Goal: Task Accomplishment & Management: Manage account settings

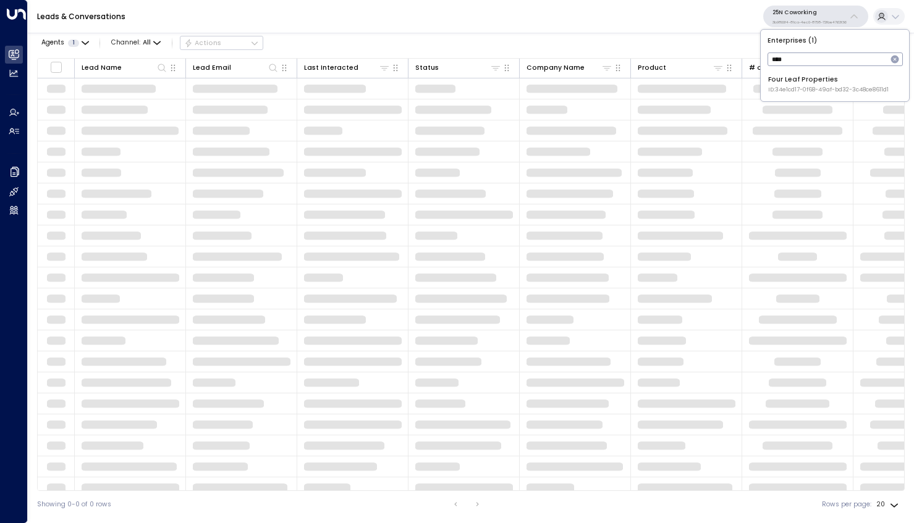
type input "****"
click at [830, 86] on span "ID: 34e1cd17-0f68-49af-bd32-3c48ce8611d1" at bounding box center [828, 90] width 120 height 9
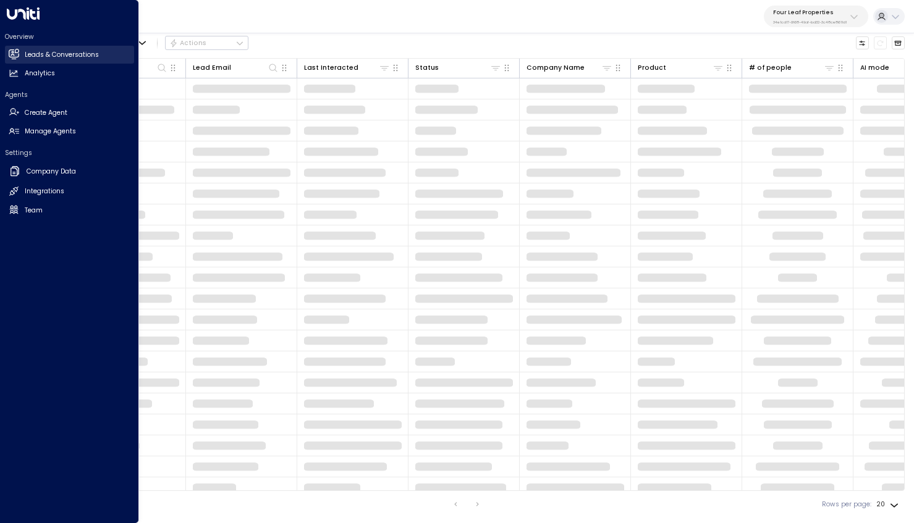
click at [21, 53] on link "Leads & Conversations Leads & Conversations" at bounding box center [69, 55] width 129 height 18
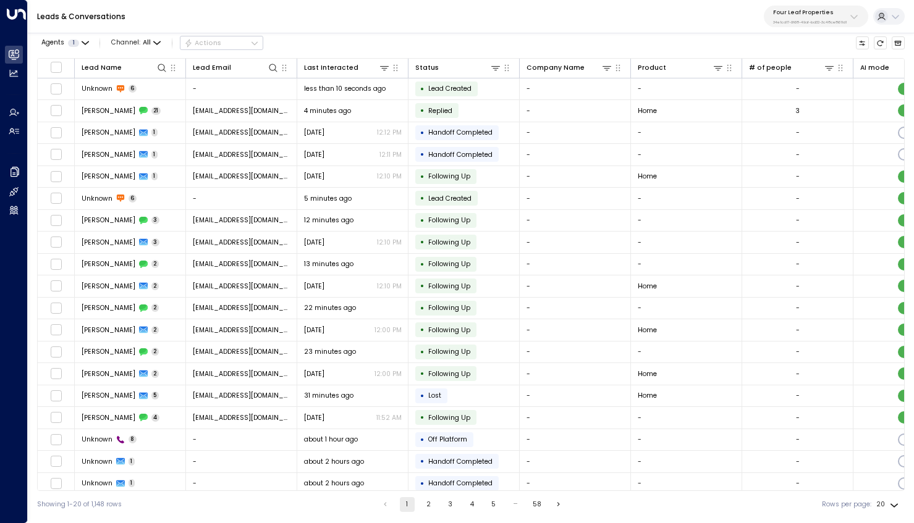
click at [125, 35] on div "Agents 1 Channel: All Actions" at bounding box center [150, 43] width 226 height 21
click at [127, 42] on span "Channel: All" at bounding box center [135, 42] width 57 height 13
click at [137, 128] on ul "All SMS Email WhatsApp Voice Web Chat" at bounding box center [140, 97] width 65 height 93
click at [146, 48] on span "Channel: All" at bounding box center [135, 42] width 57 height 13
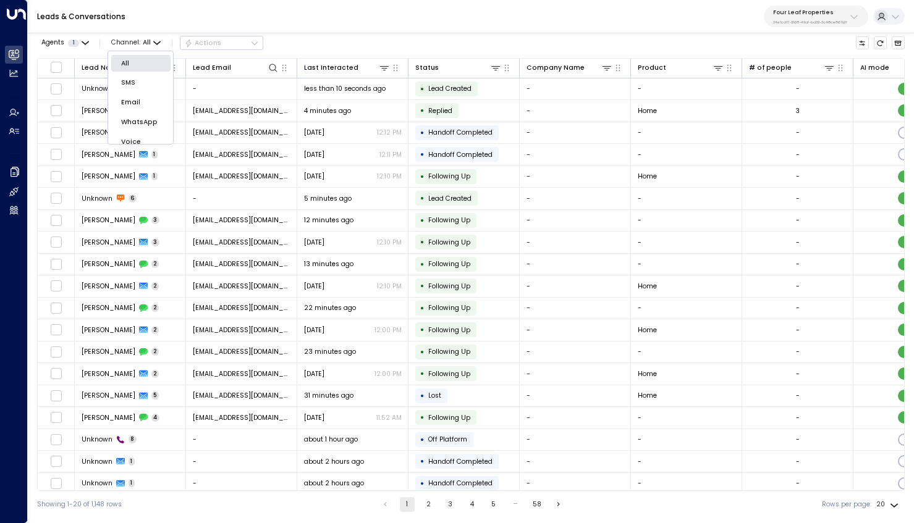
scroll to position [30, 0]
click at [144, 99] on span "Web Chat" at bounding box center [130, 96] width 27 height 6
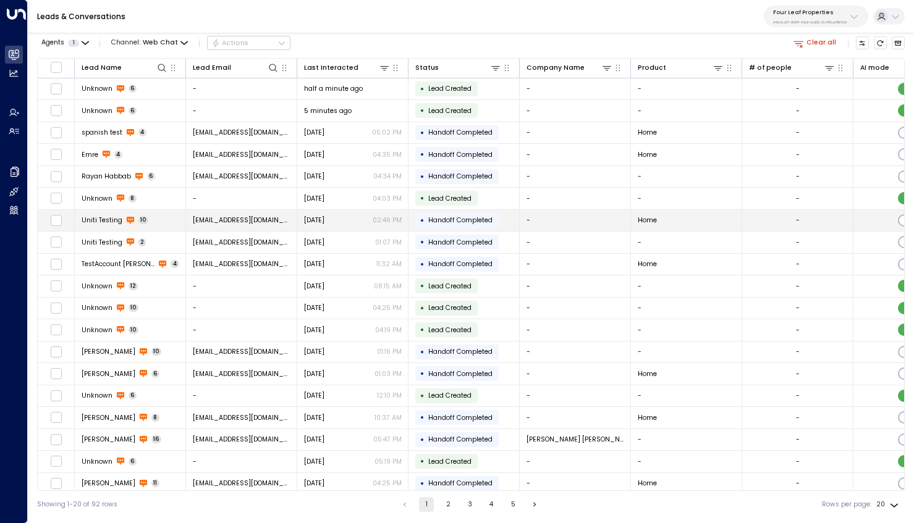
click at [161, 216] on td "Uniti Testing 10" at bounding box center [130, 221] width 111 height 22
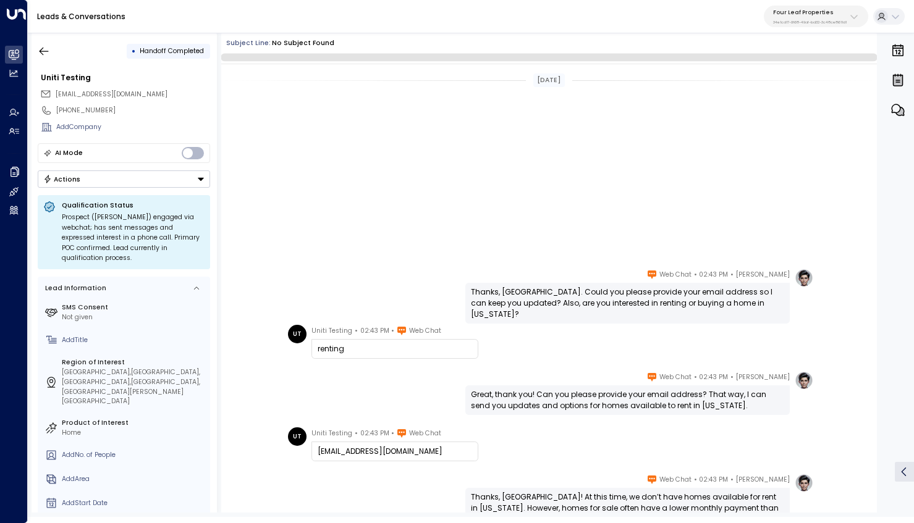
scroll to position [289, 0]
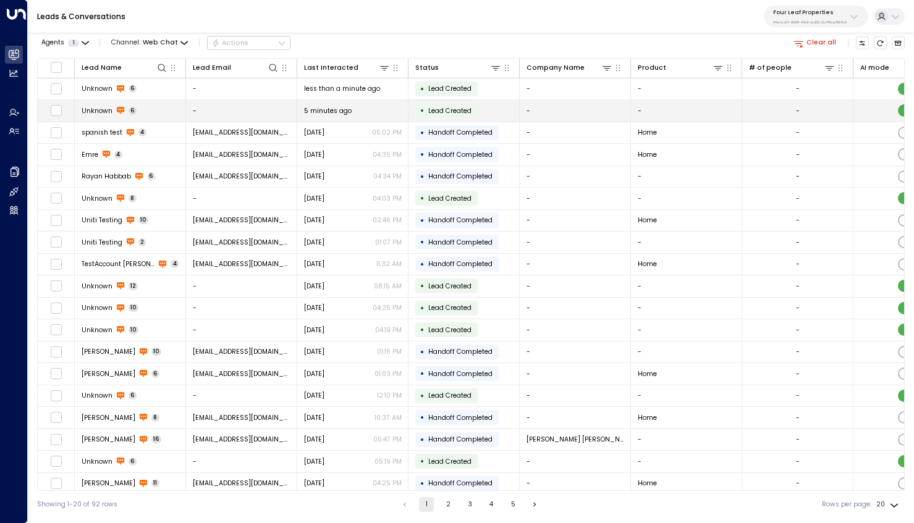
click at [152, 114] on td "Unknown 6" at bounding box center [130, 111] width 111 height 22
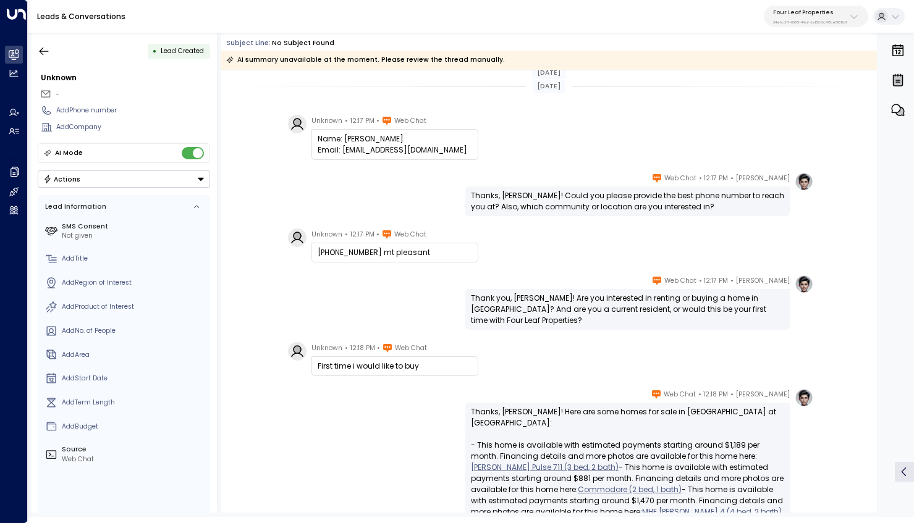
scroll to position [168, 0]
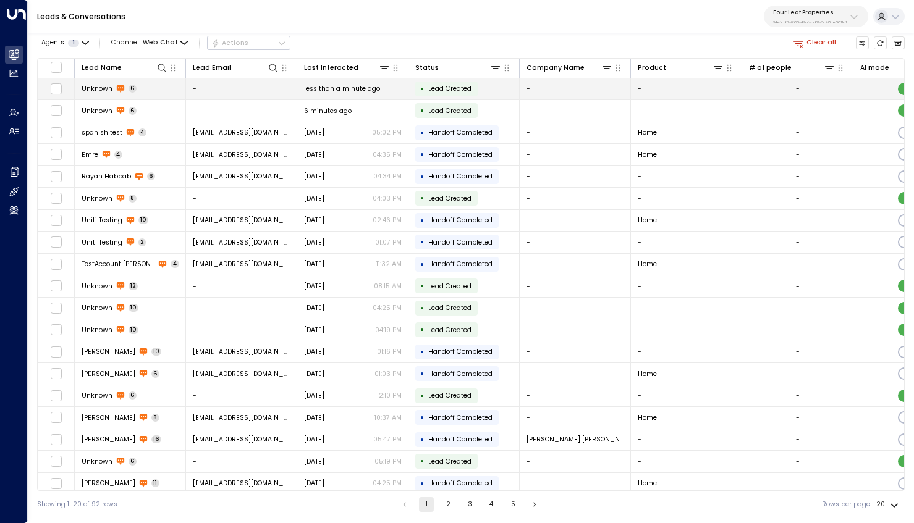
click at [146, 90] on td "Unknown 6" at bounding box center [130, 89] width 111 height 22
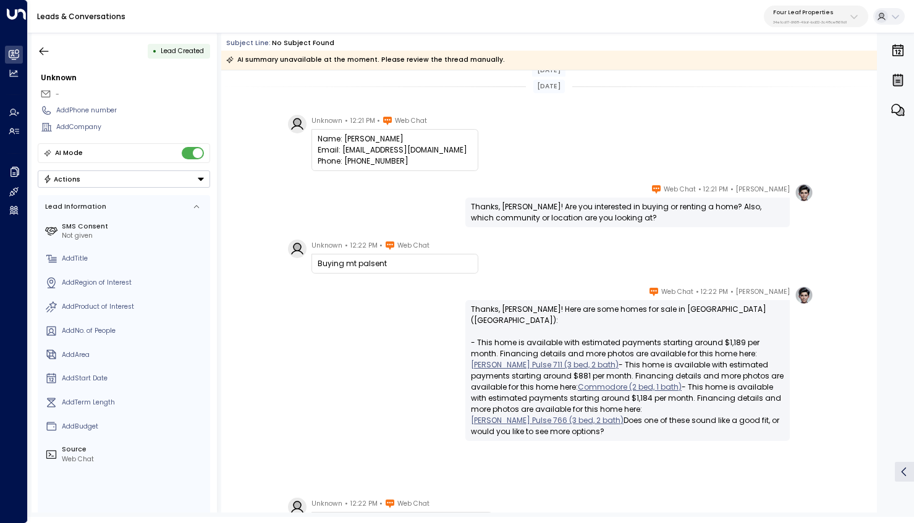
scroll to position [184, 0]
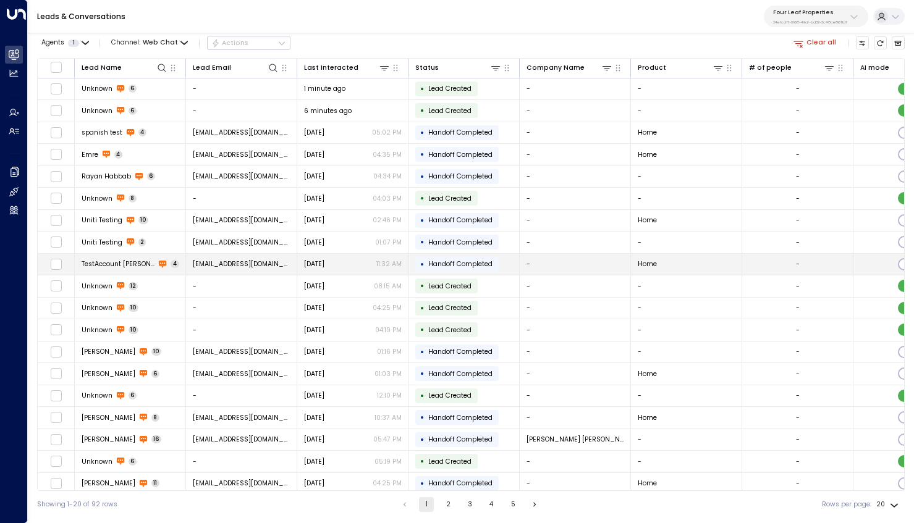
click at [117, 270] on td "TestAccount Johnson 4" at bounding box center [130, 265] width 111 height 22
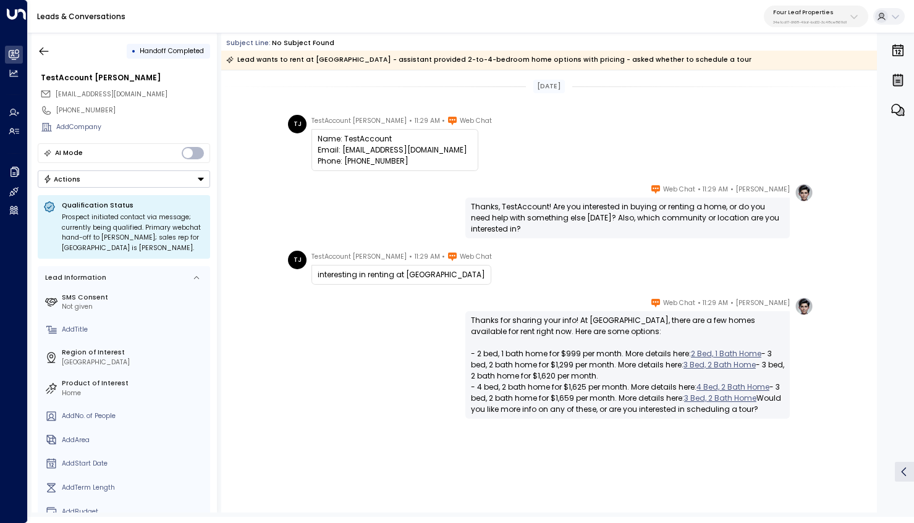
click at [358, 229] on div "Katie Olson • 11:29 AM • Web Chat Thanks, TestAccount! Are you interested in bu…" at bounding box center [549, 210] width 528 height 55
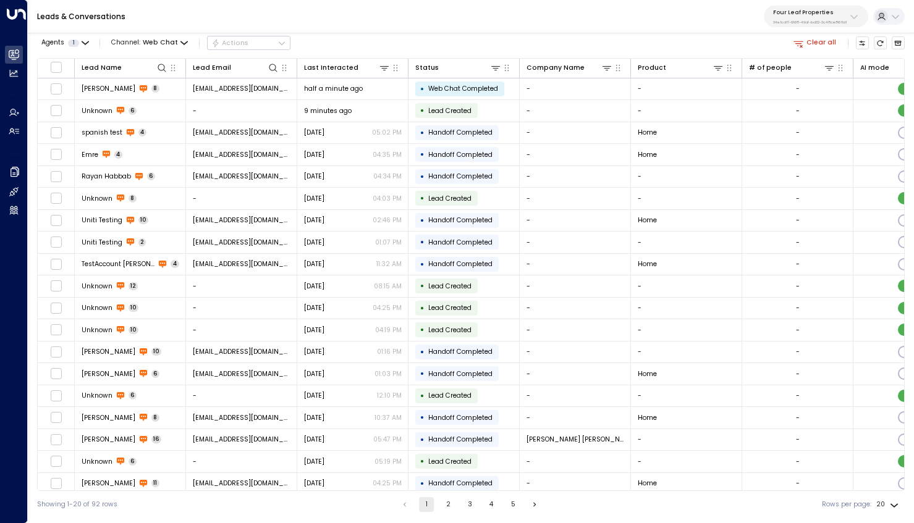
click at [796, 11] on p "Four Leaf Properties" at bounding box center [810, 12] width 74 height 7
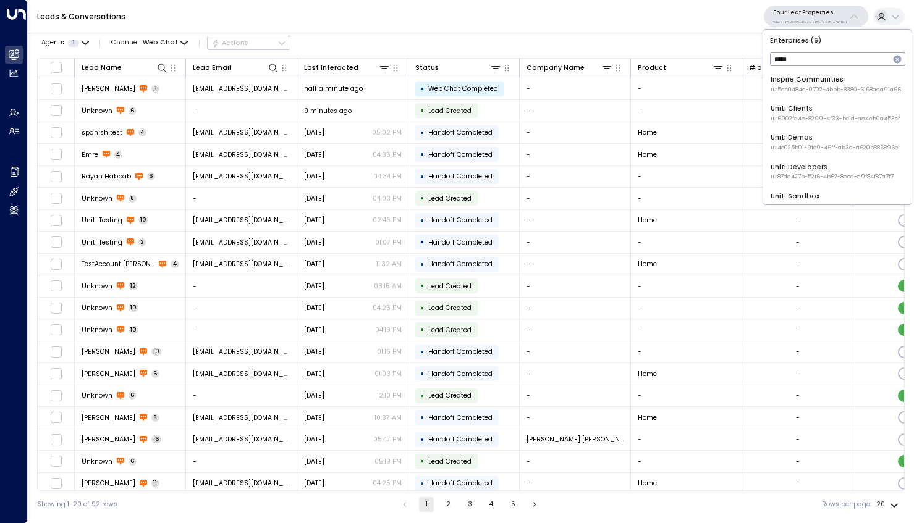
type input "*****"
click at [829, 140] on div "Uniti Demos ID: 4c025b01-9fa0-46ff-ab3a-a620b886896e" at bounding box center [834, 142] width 128 height 19
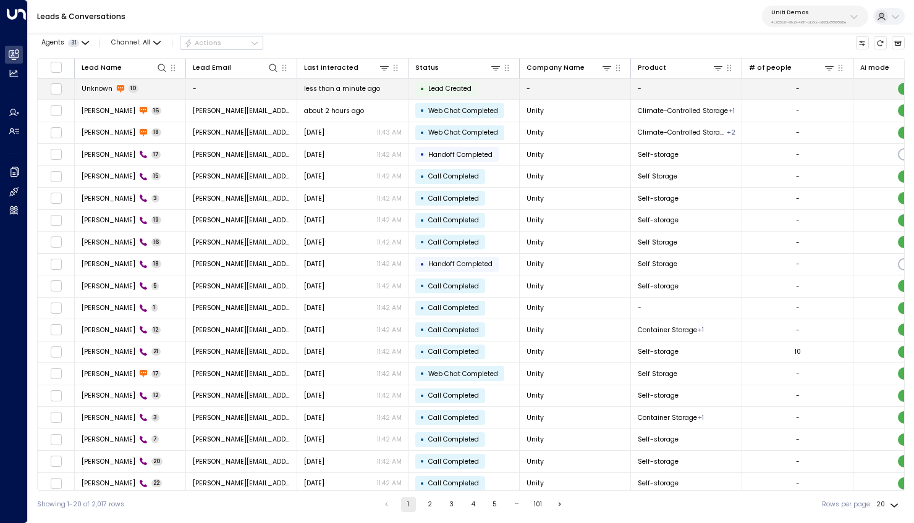
click at [176, 91] on td "Unknown 10" at bounding box center [130, 89] width 111 height 22
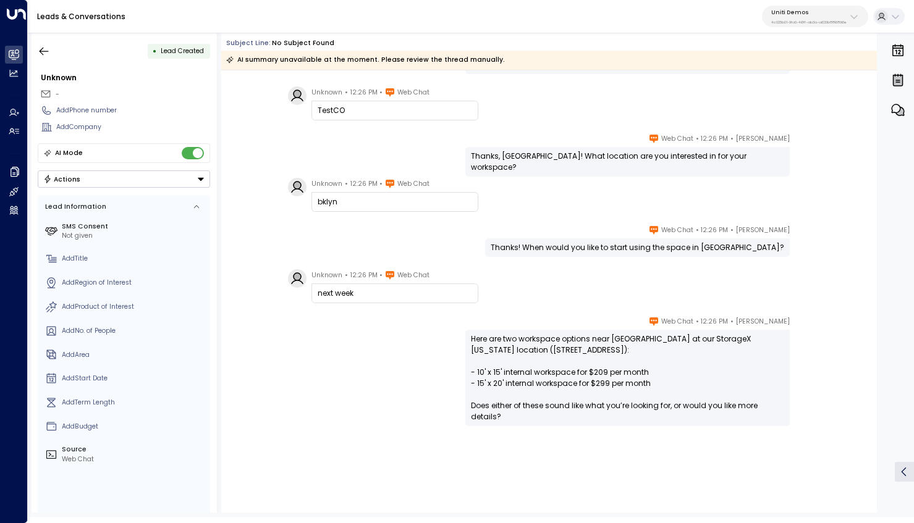
scroll to position [237, 0]
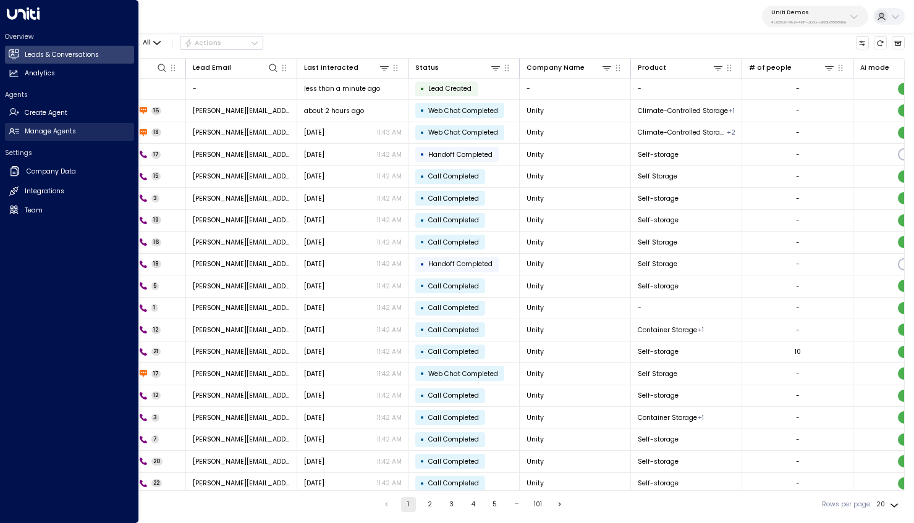
click at [49, 133] on h2 "Manage Agents" at bounding box center [50, 132] width 51 height 10
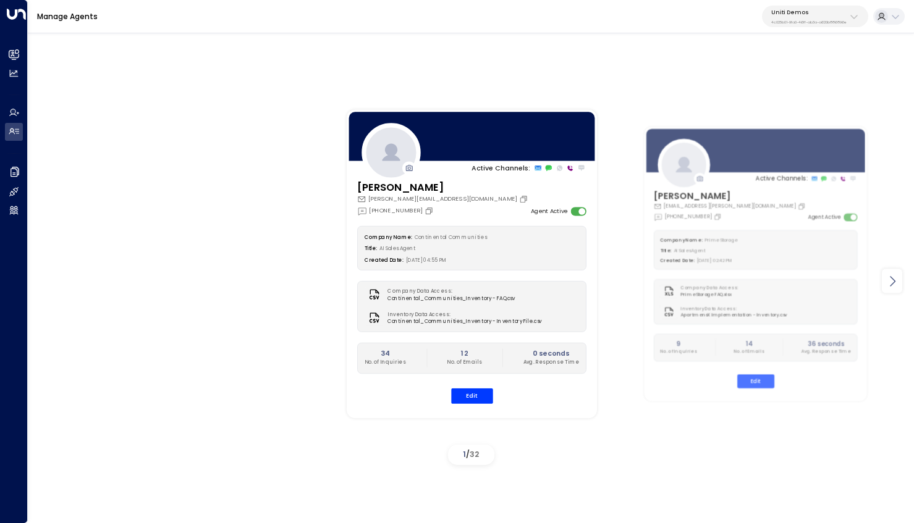
click at [890, 280] on icon at bounding box center [892, 281] width 15 height 15
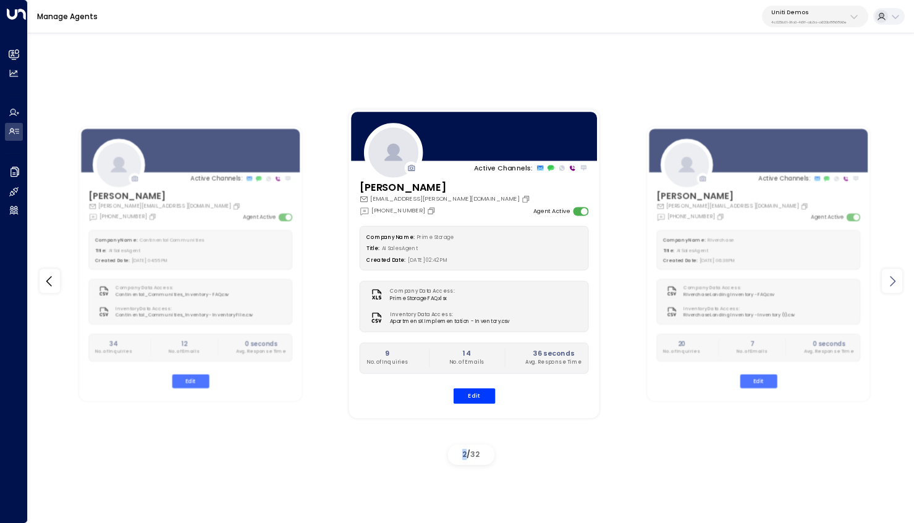
click at [890, 280] on icon at bounding box center [892, 281] width 15 height 15
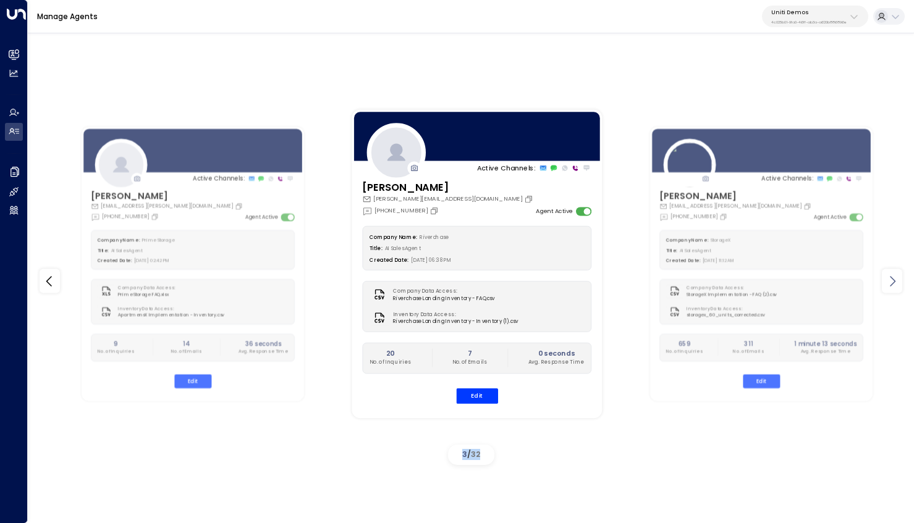
click at [890, 280] on icon at bounding box center [892, 281] width 15 height 15
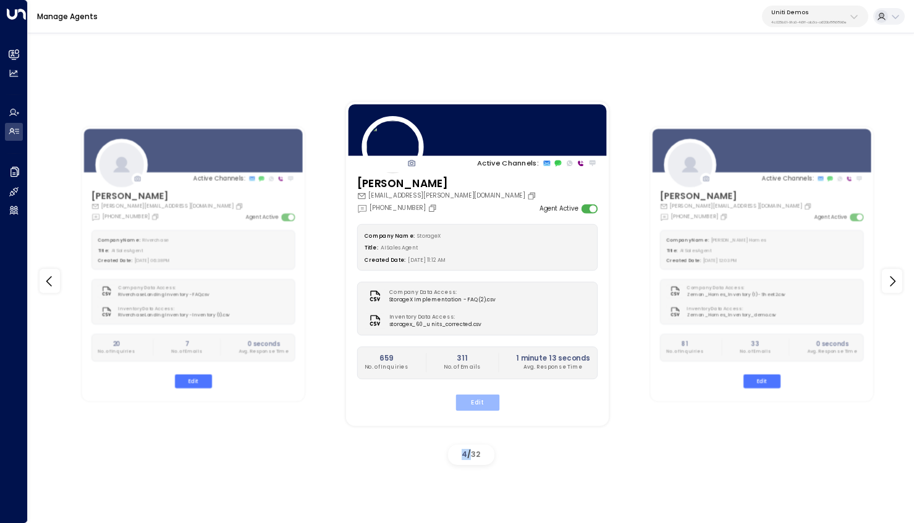
click at [484, 402] on button "Edit" at bounding box center [477, 403] width 44 height 16
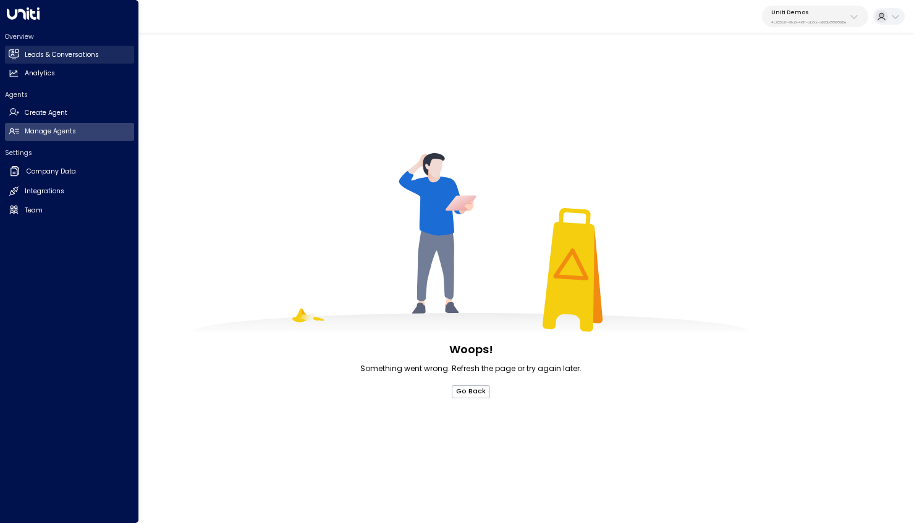
click at [19, 48] on link "Leads & Conversations Leads & Conversations" at bounding box center [69, 55] width 129 height 18
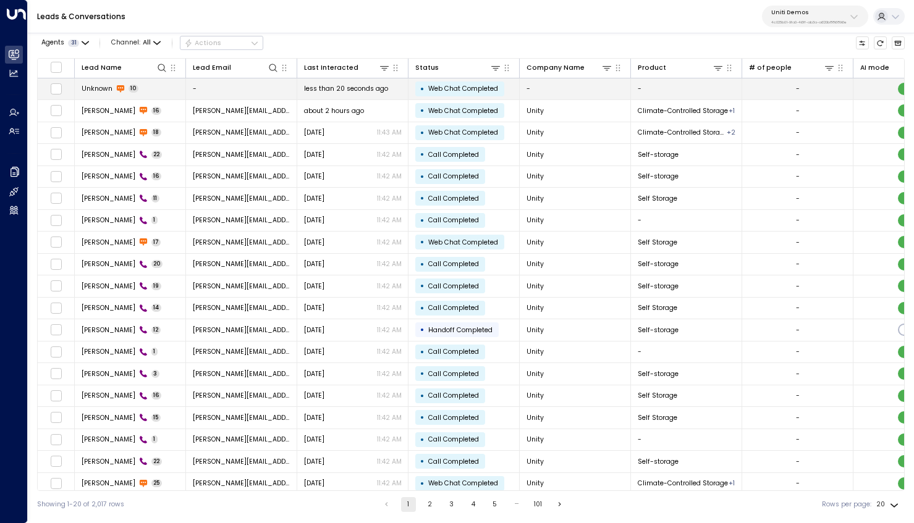
click at [116, 91] on icon at bounding box center [120, 89] width 9 height 9
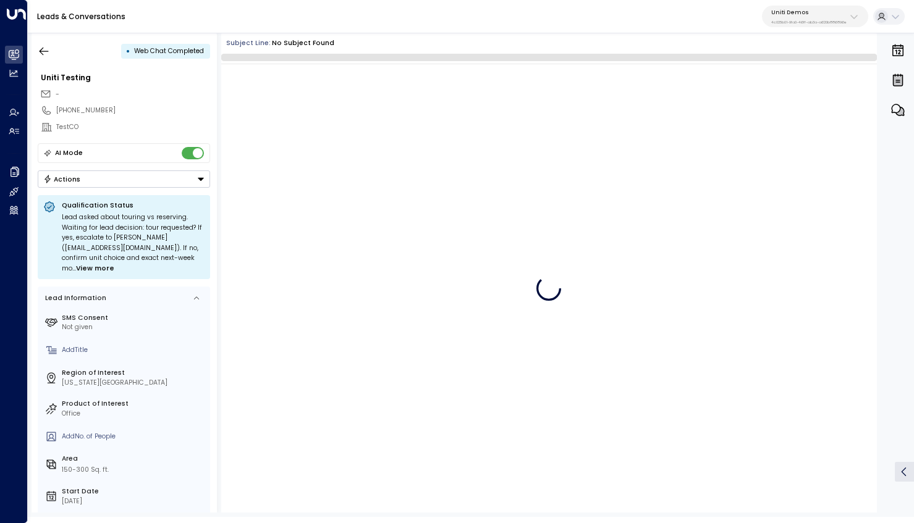
scroll to position [245, 0]
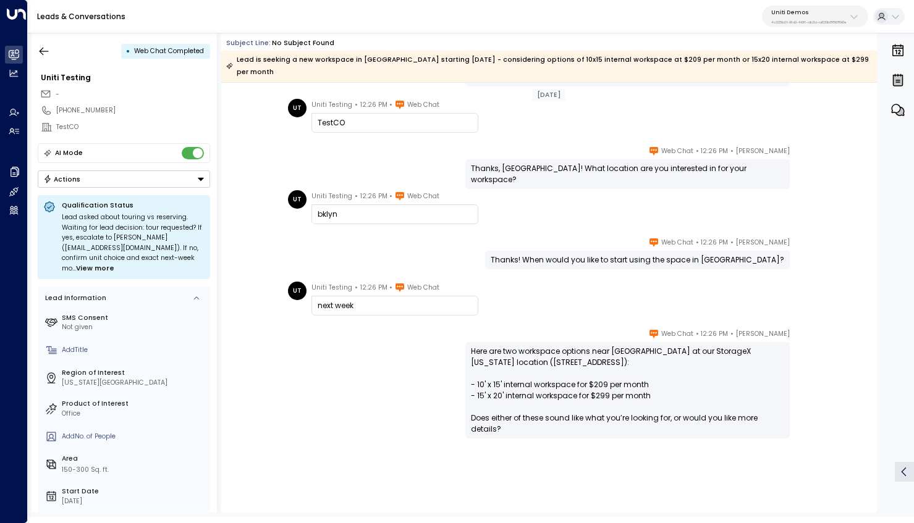
click at [43, 36] on div "• Web Chat Completed Uniti Testing - +19293260911 TestCO AI Mode Actions Qualif…" at bounding box center [124, 273] width 185 height 480
click at [41, 54] on icon "button" at bounding box center [44, 51] width 12 height 12
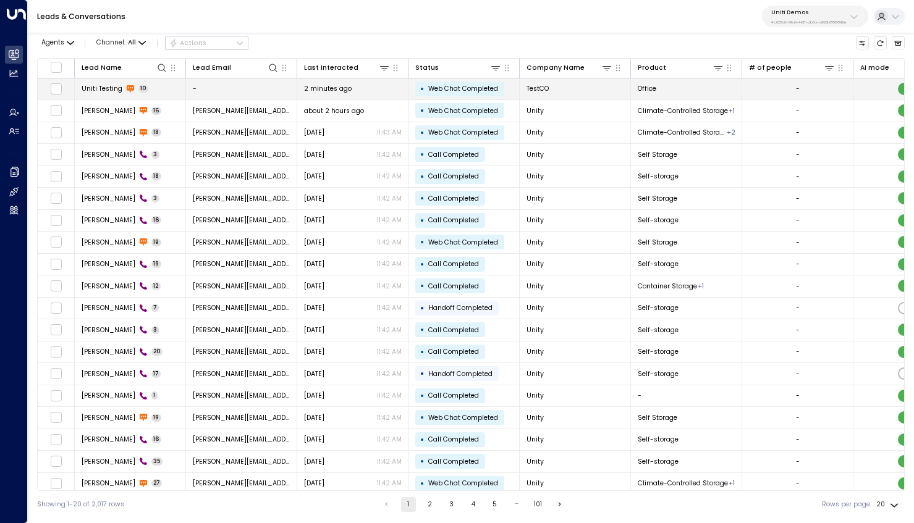
click at [99, 85] on span "Uniti Testing" at bounding box center [102, 88] width 41 height 9
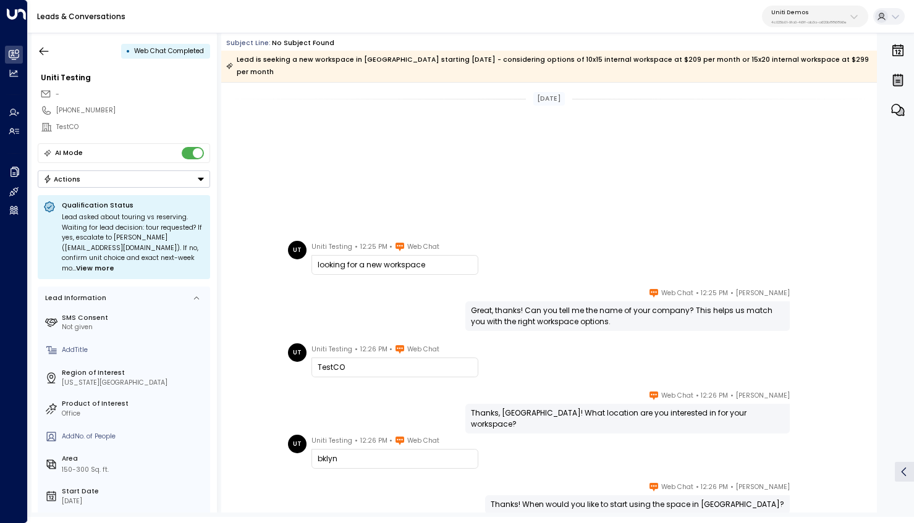
scroll to position [251, 0]
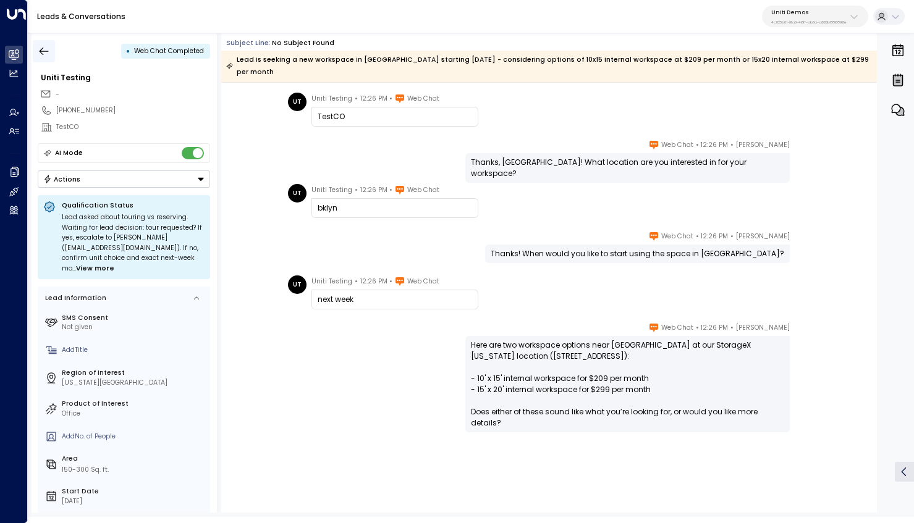
click at [41, 53] on icon "button" at bounding box center [44, 51] width 9 height 8
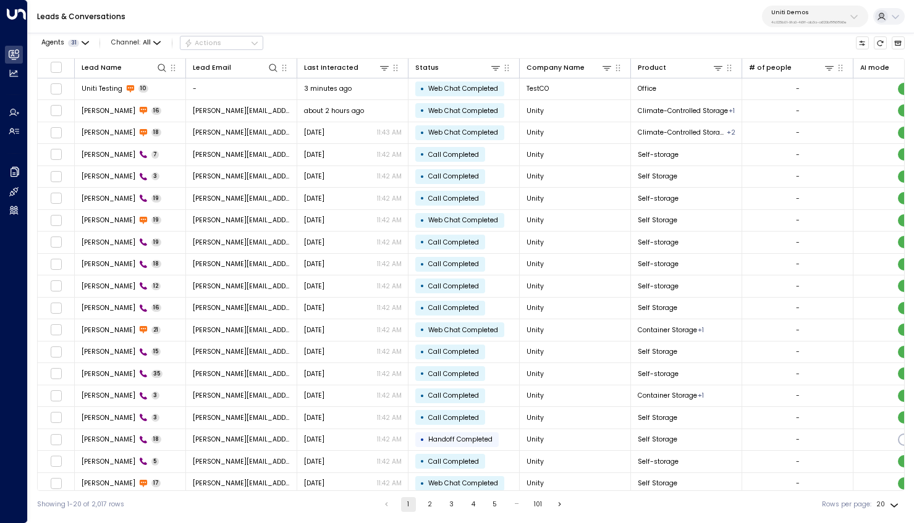
click at [362, 54] on div "Agents 31 Channel: All Actions Lead Name Lead Email Last Interacted Status Comp…" at bounding box center [470, 273] width 867 height 490
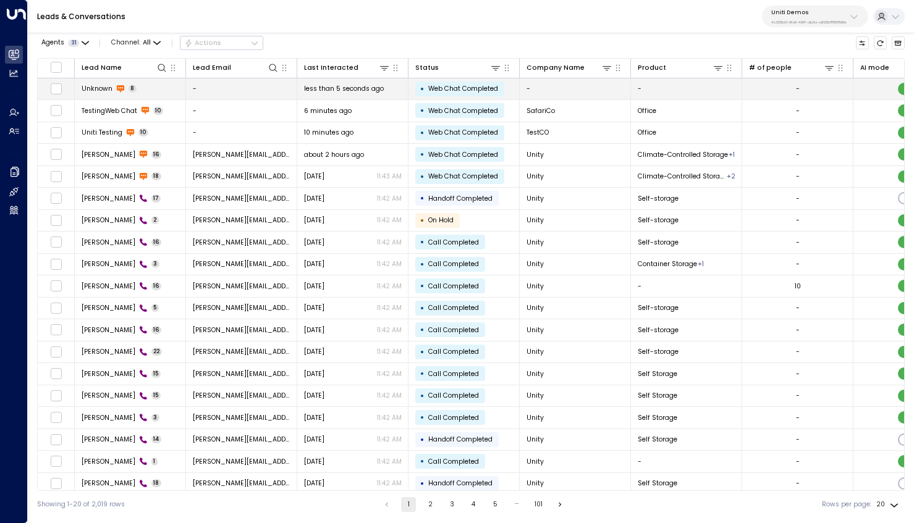
click at [99, 85] on span "Unknown" at bounding box center [97, 88] width 31 height 9
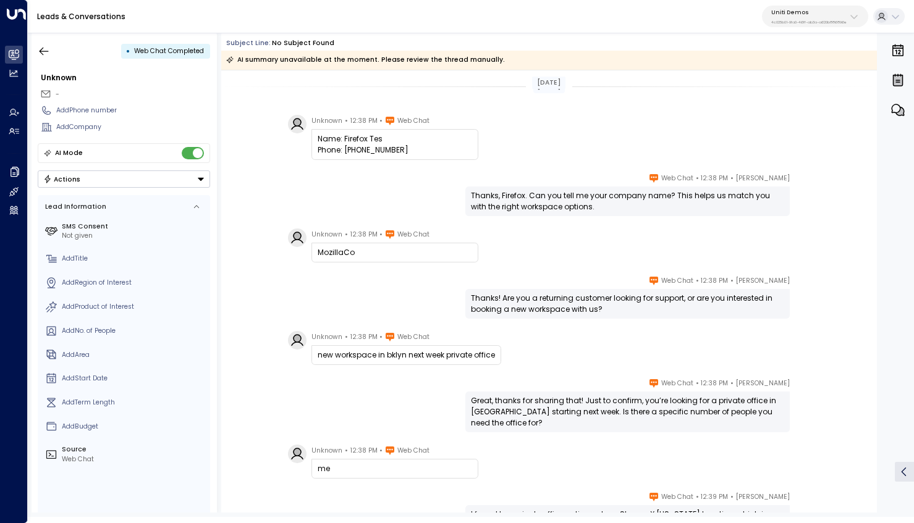
scroll to position [182, 0]
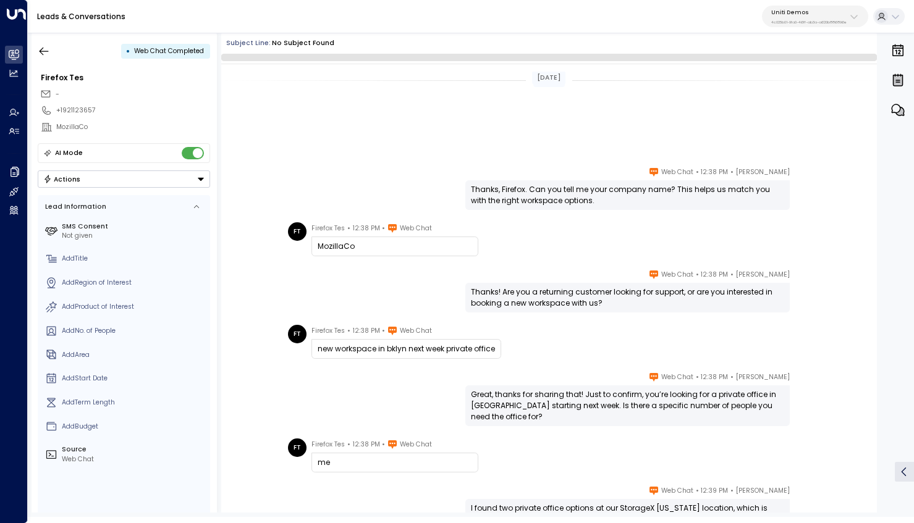
scroll to position [175, 0]
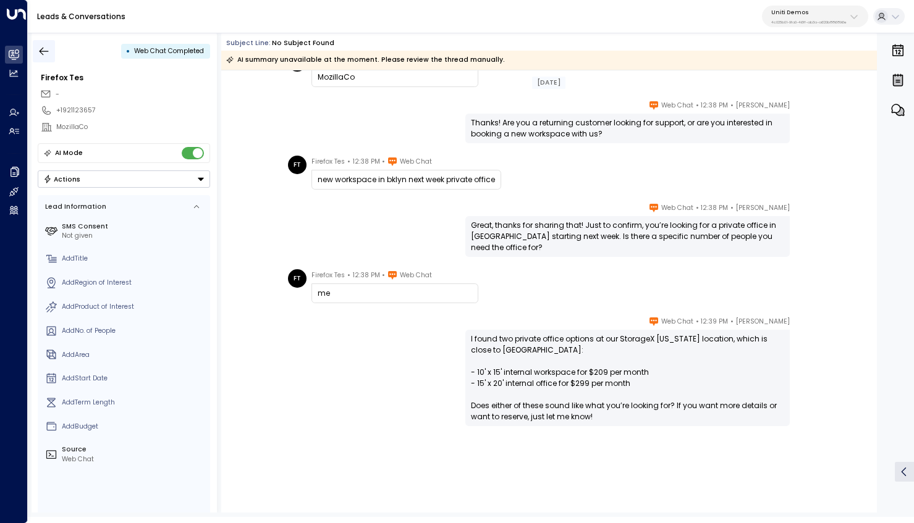
click at [51, 59] on button "button" at bounding box center [44, 51] width 22 height 22
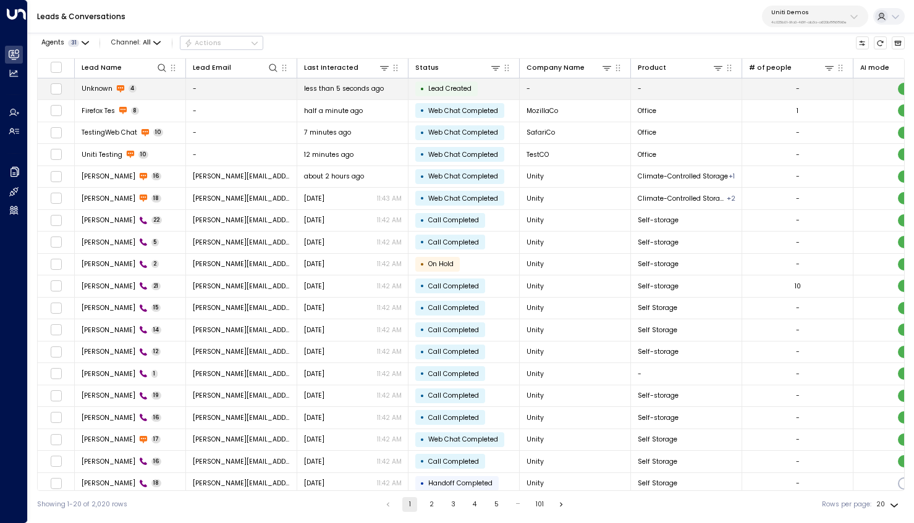
click at [97, 88] on span "Unknown" at bounding box center [97, 88] width 31 height 9
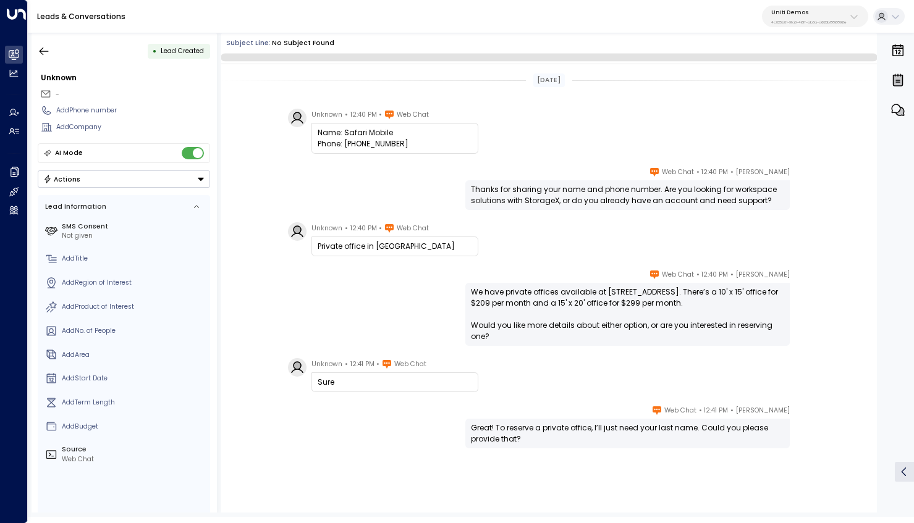
scroll to position [28, 0]
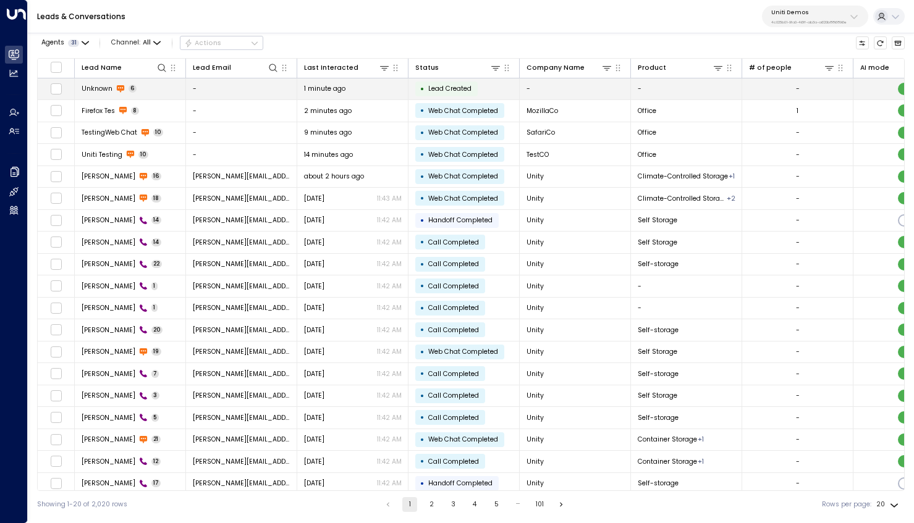
click at [175, 90] on td "Unknown 6" at bounding box center [130, 89] width 111 height 22
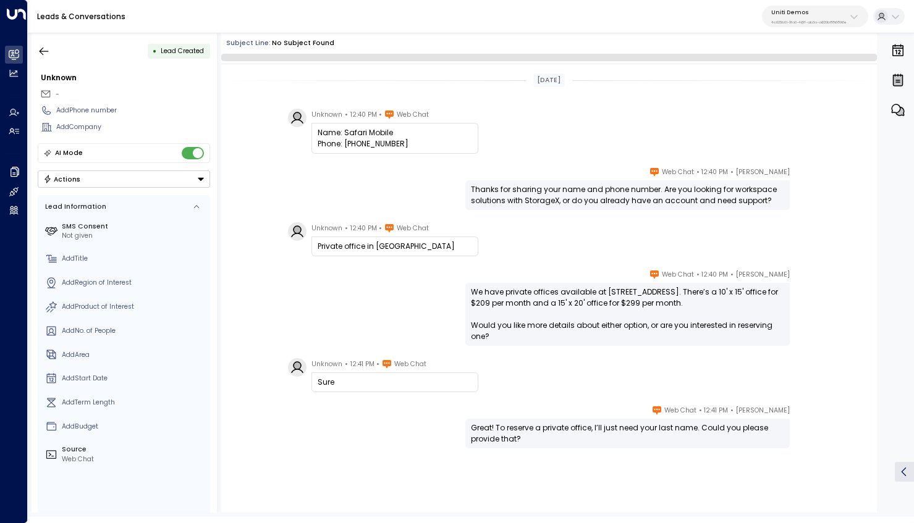
scroll to position [28, 0]
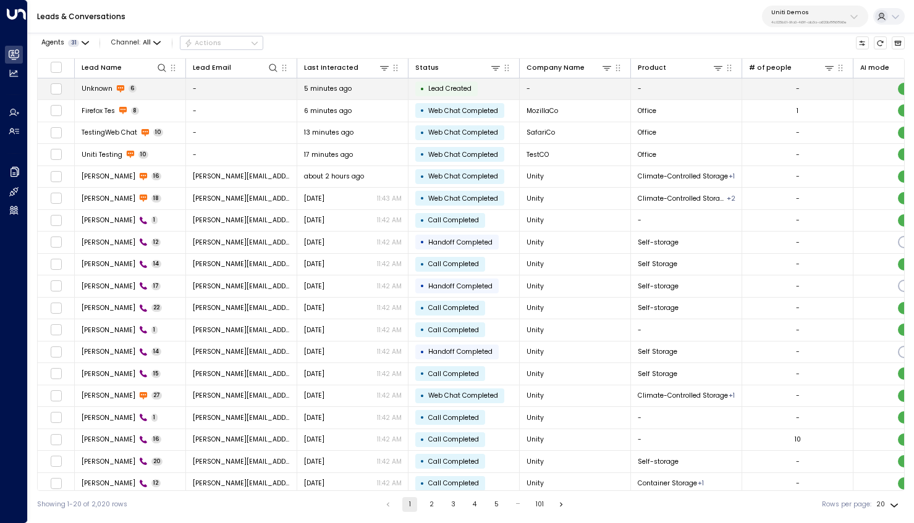
click at [147, 85] on td "Unknown 6" at bounding box center [130, 89] width 111 height 22
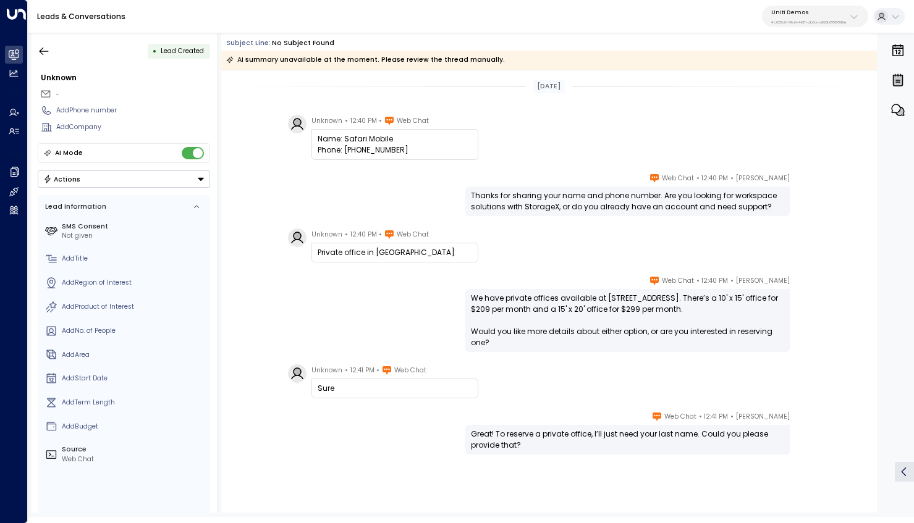
scroll to position [28, 0]
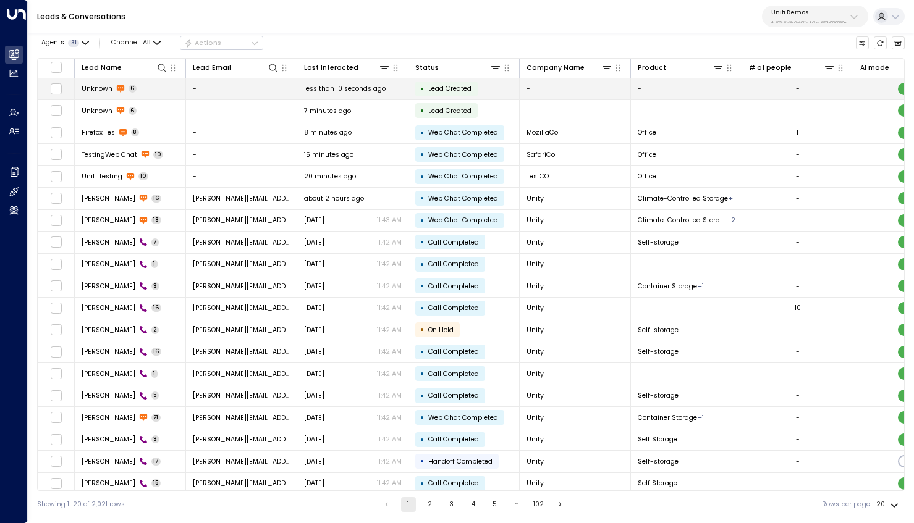
click at [156, 85] on td "Unknown 6" at bounding box center [130, 89] width 111 height 22
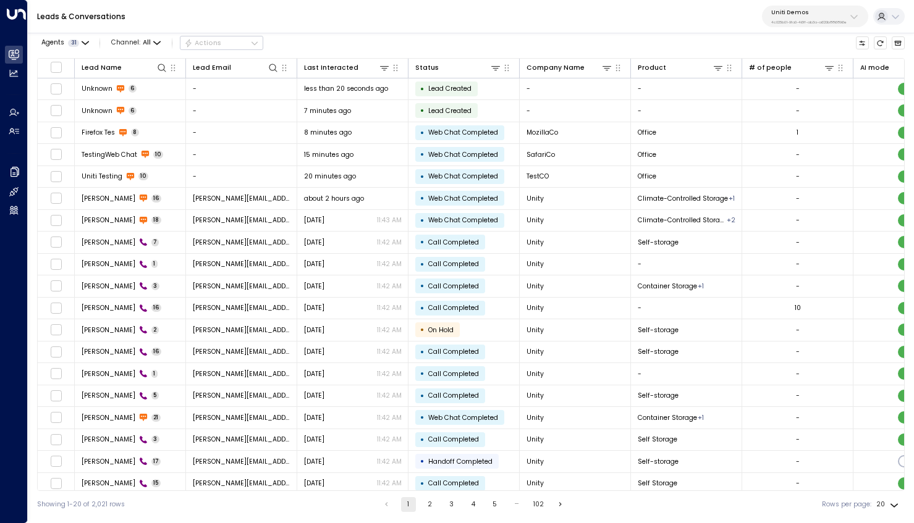
click at [164, 19] on div "Leads & Conversations Uniti Demos 4c025b01-9fa0-46ff-ab3a-a620b886896e" at bounding box center [471, 16] width 886 height 33
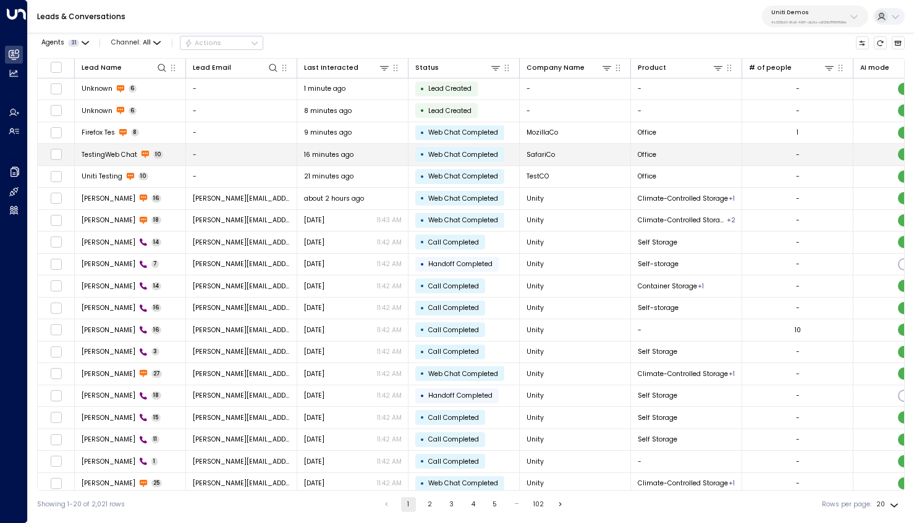
click at [124, 159] on span "TestingWeb Chat" at bounding box center [110, 154] width 56 height 9
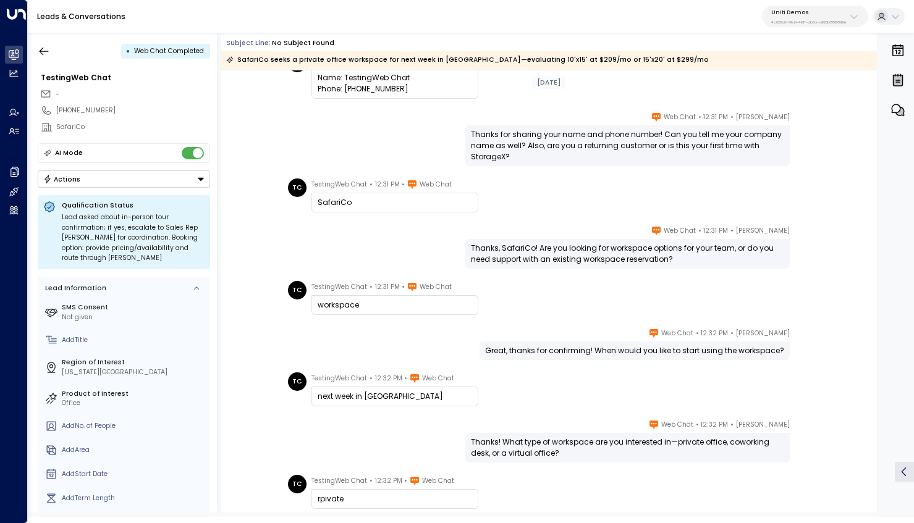
scroll to position [53, 0]
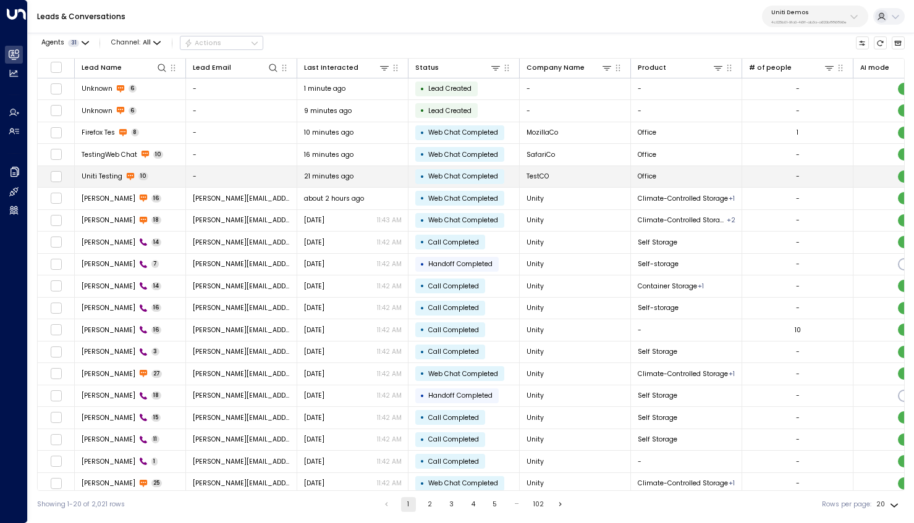
click at [544, 175] on span "TestCO" at bounding box center [537, 176] width 22 height 9
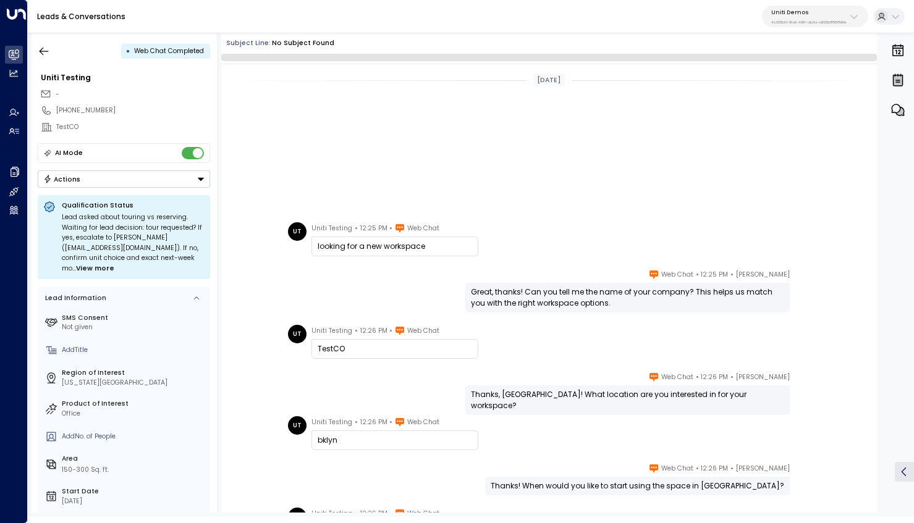
scroll to position [245, 0]
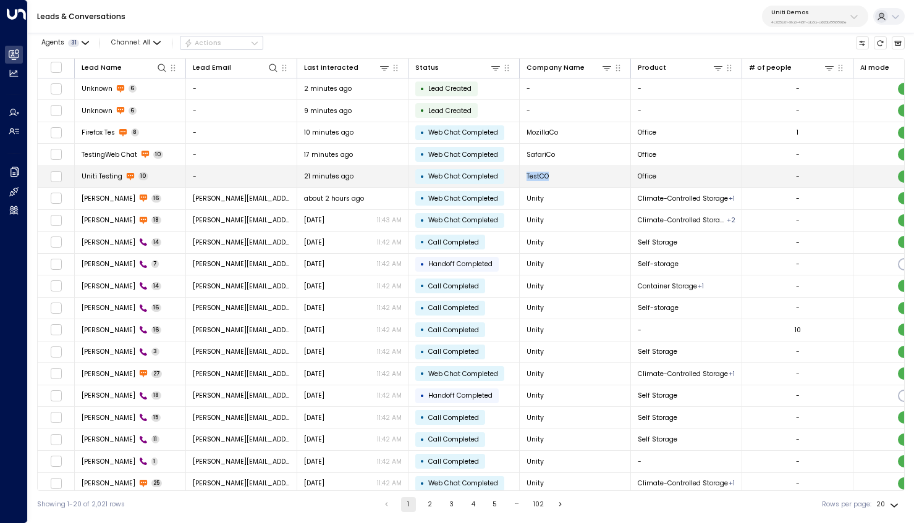
click at [539, 175] on span "TestCO" at bounding box center [537, 176] width 22 height 9
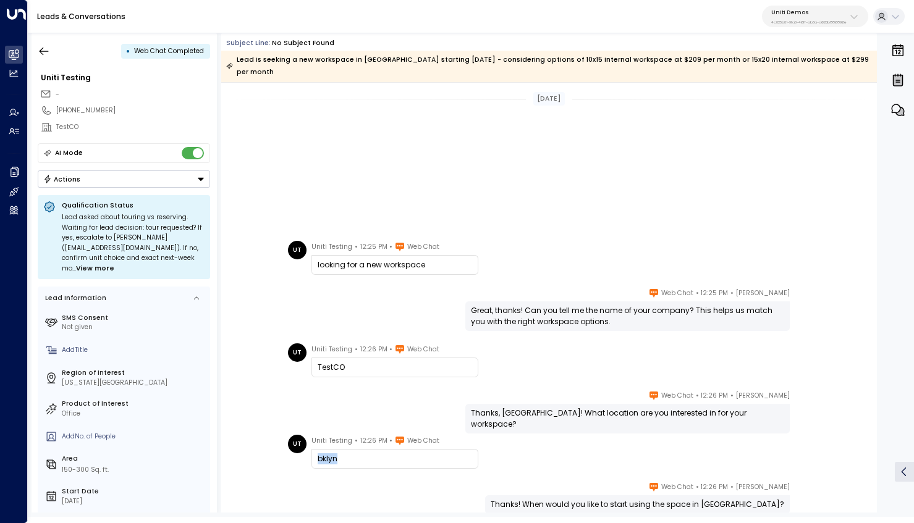
click at [539, 435] on div "UT Uniti Testing • 12:26 PM • Web Chat bklyn" at bounding box center [550, 452] width 525 height 34
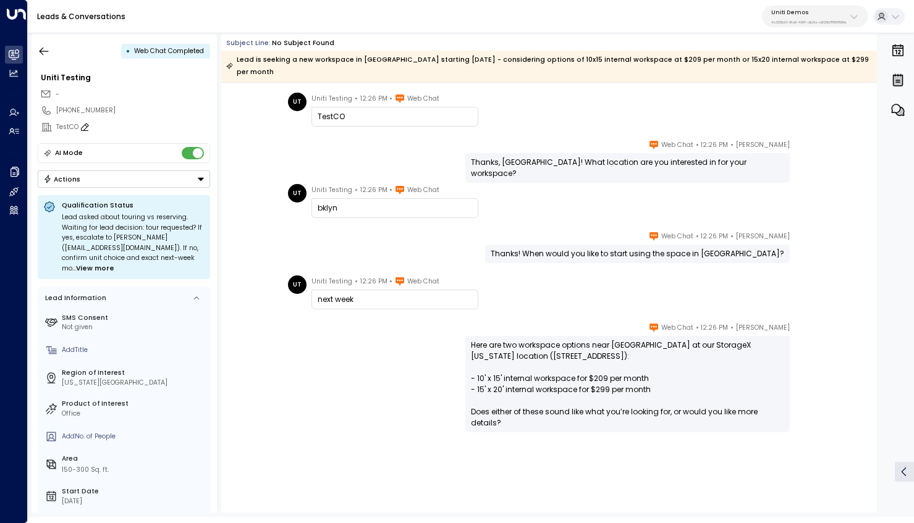
click at [76, 129] on div "TestCO" at bounding box center [133, 127] width 154 height 10
click at [75, 128] on input "******" at bounding box center [131, 127] width 151 height 10
click at [66, 127] on input "******" at bounding box center [131, 127] width 151 height 10
click at [68, 128] on input "******" at bounding box center [131, 127] width 151 height 10
click at [69, 128] on input "******" at bounding box center [131, 127] width 151 height 10
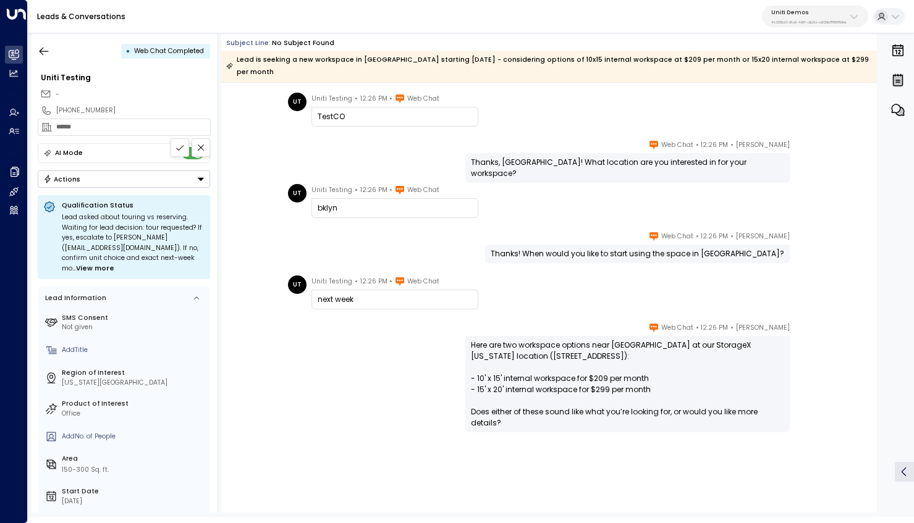
click at [69, 128] on input "******" at bounding box center [131, 127] width 151 height 10
type input "********"
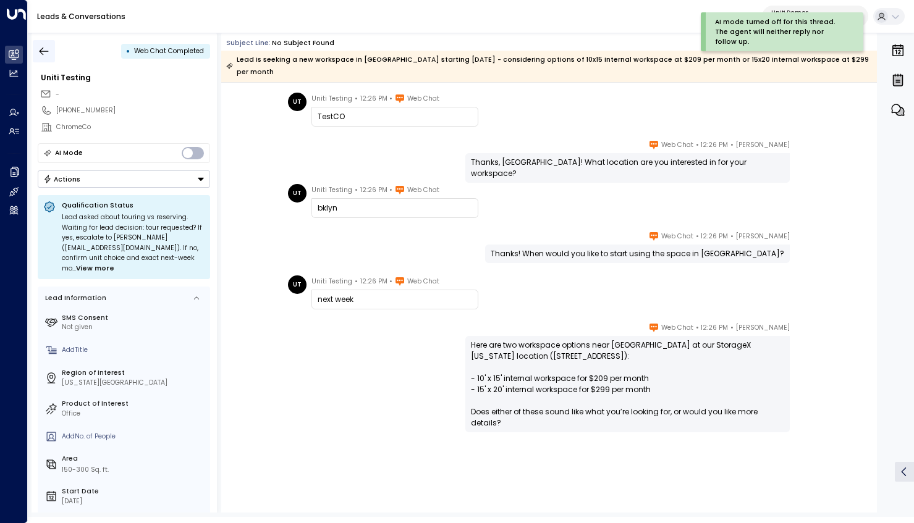
click at [46, 52] on icon "button" at bounding box center [44, 51] width 12 height 12
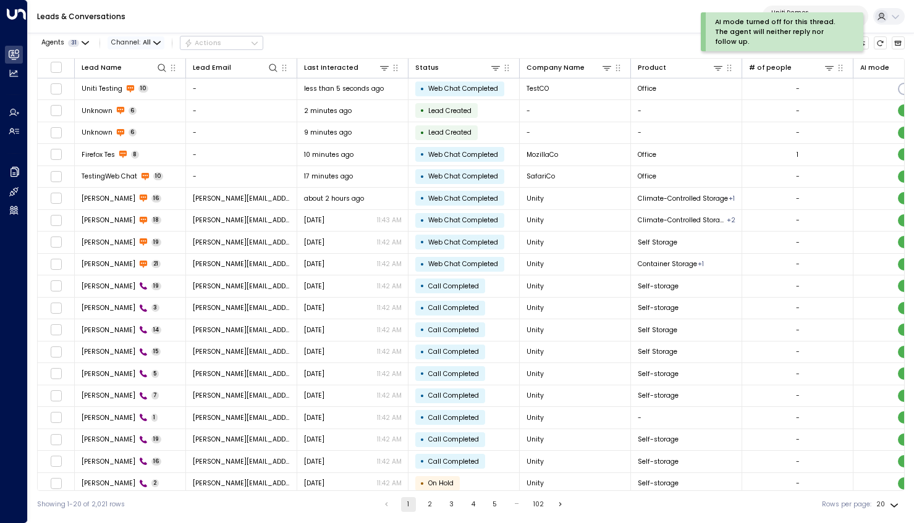
click at [132, 45] on span "Channel: All" at bounding box center [135, 42] width 57 height 13
click at [303, 22] on div at bounding box center [457, 261] width 914 height 523
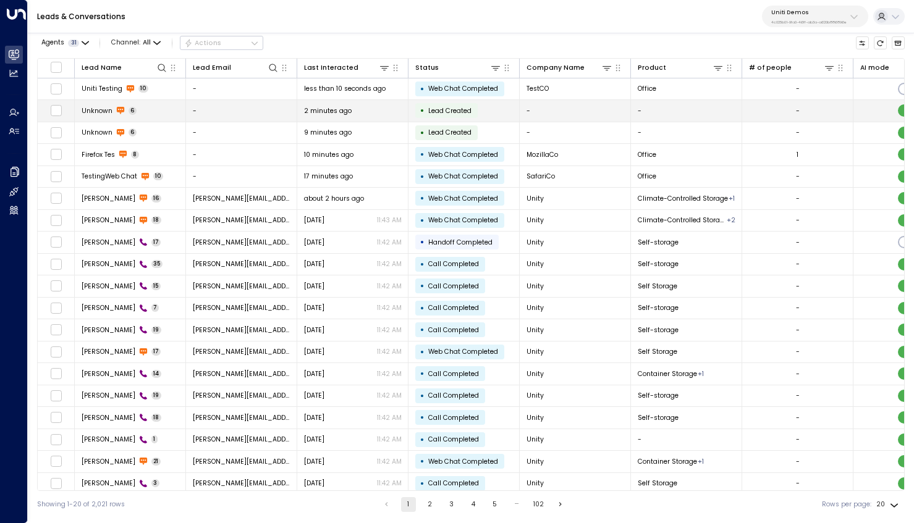
click at [101, 111] on span "Unknown" at bounding box center [97, 110] width 31 height 9
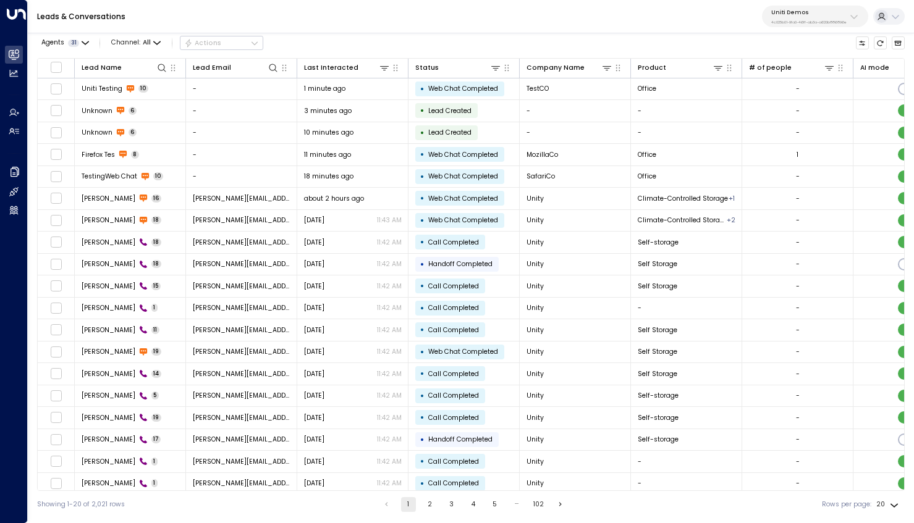
click at [211, 11] on div "Leads & Conversations Uniti Demos 4c025b01-9fa0-46ff-ab3a-a620b886896e" at bounding box center [471, 16] width 886 height 33
click at [85, 87] on span "Uniti Testing" at bounding box center [102, 88] width 41 height 9
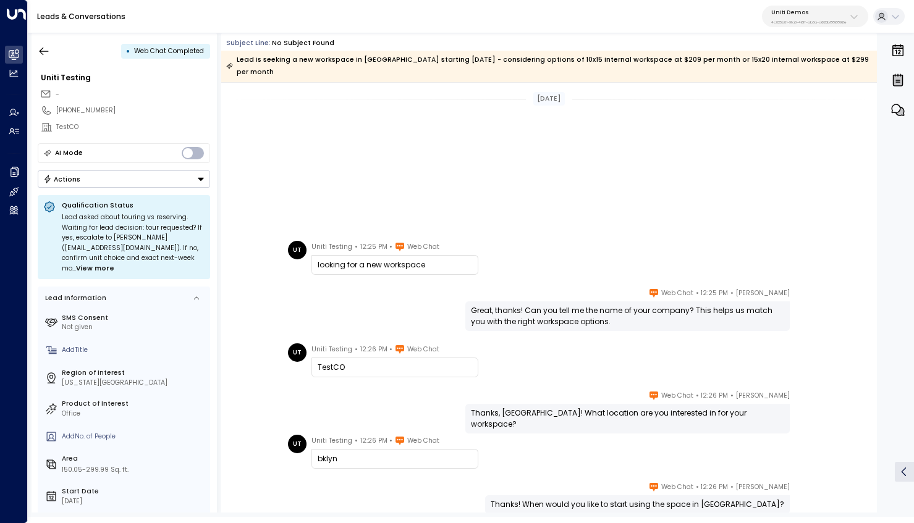
scroll to position [245, 0]
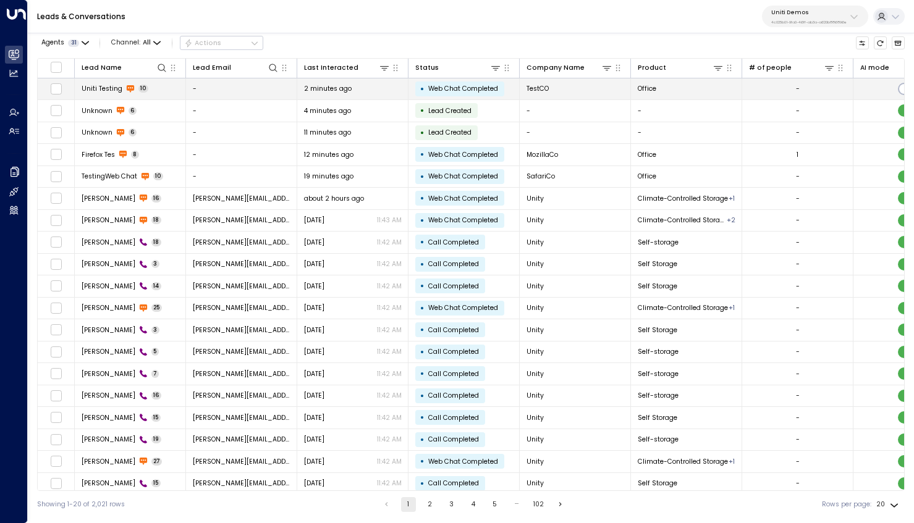
click at [269, 85] on td "-" at bounding box center [241, 89] width 111 height 22
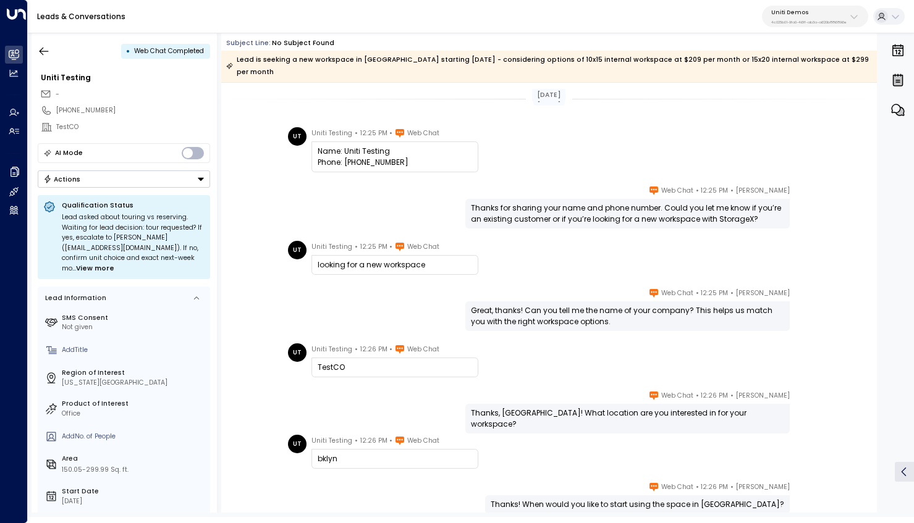
scroll to position [7, 0]
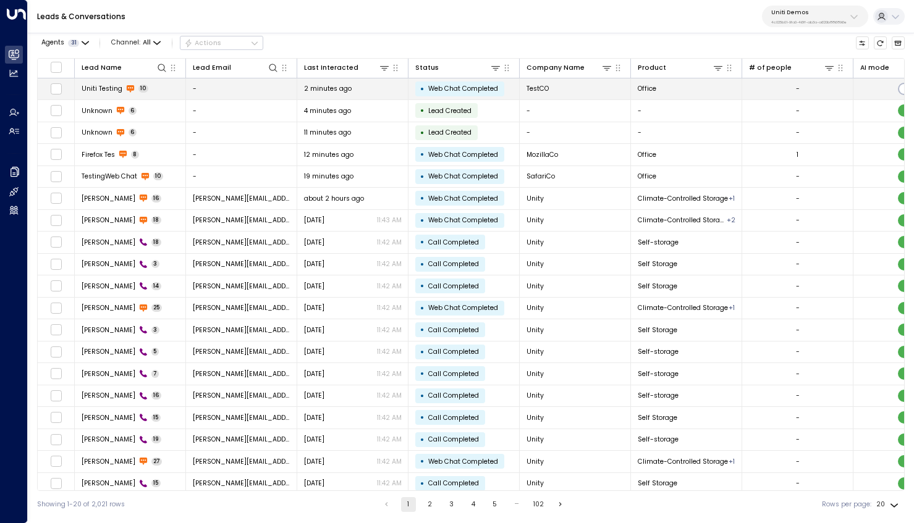
click at [266, 91] on td "-" at bounding box center [241, 89] width 111 height 22
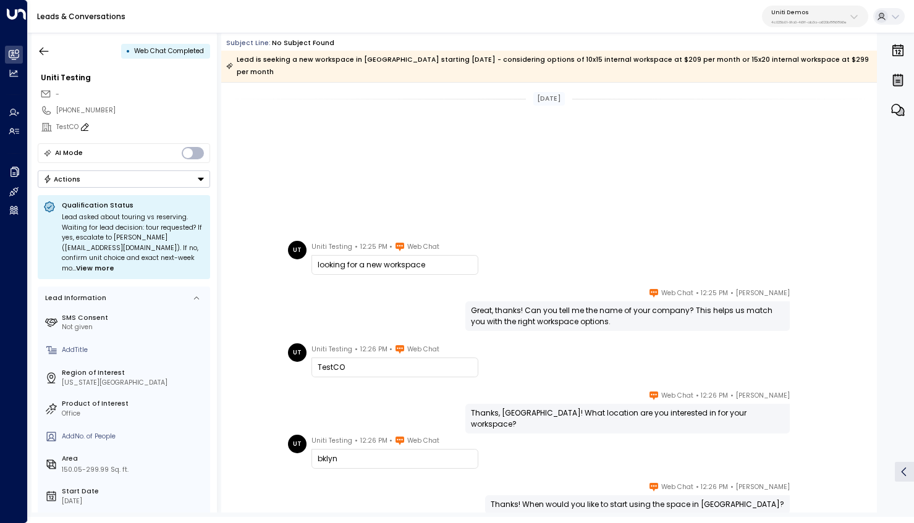
scroll to position [251, 0]
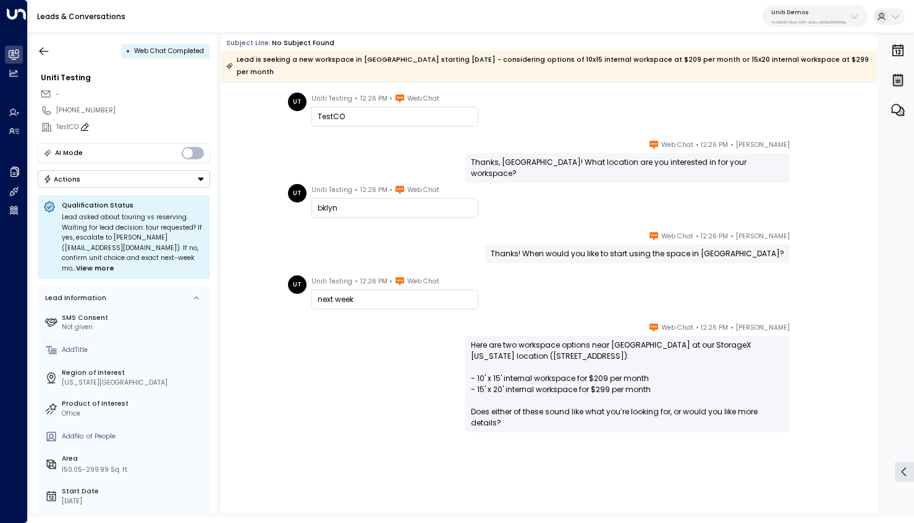
click at [65, 126] on div "TestCO" at bounding box center [133, 127] width 154 height 10
type input "********"
click at [182, 153] on button at bounding box center [179, 147] width 19 height 19
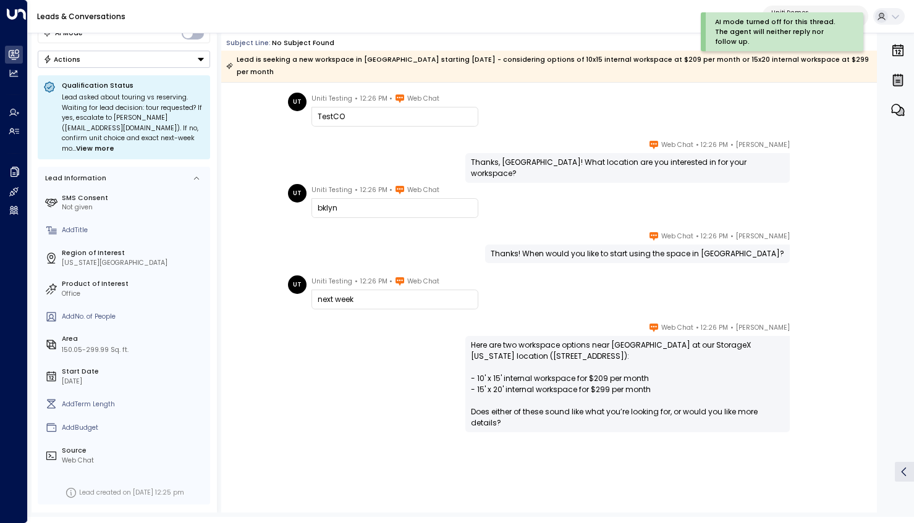
scroll to position [0, 0]
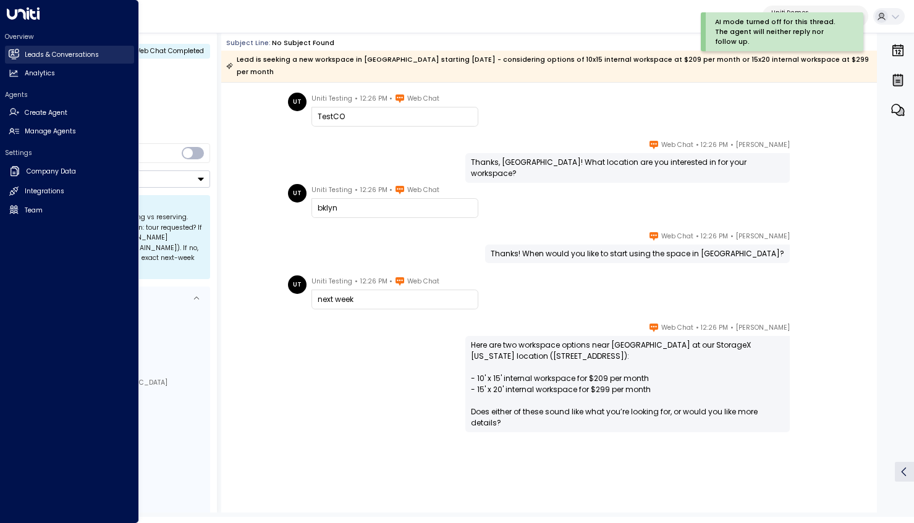
click at [6, 54] on link "Leads & Conversations Leads & Conversations" at bounding box center [69, 55] width 129 height 18
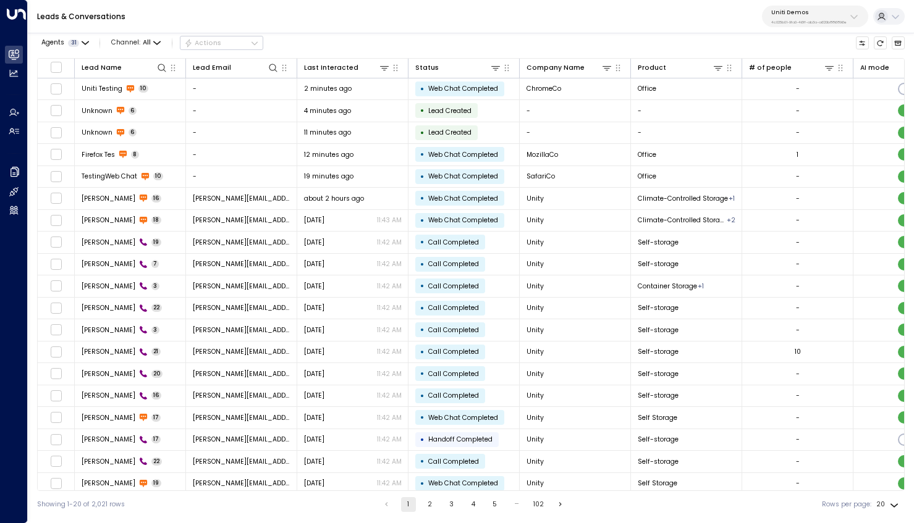
click at [328, 29] on div "Leads & Conversations Uniti Demos 4c025b01-9fa0-46ff-ab3a-a620b886896e" at bounding box center [471, 16] width 886 height 33
